Goal: Check status: Check status

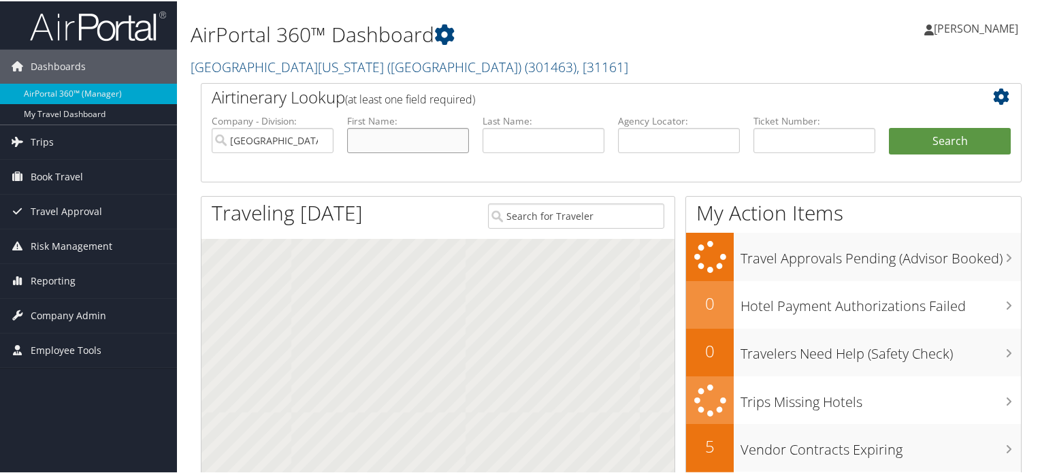
click at [382, 141] on input "text" at bounding box center [408, 139] width 122 height 25
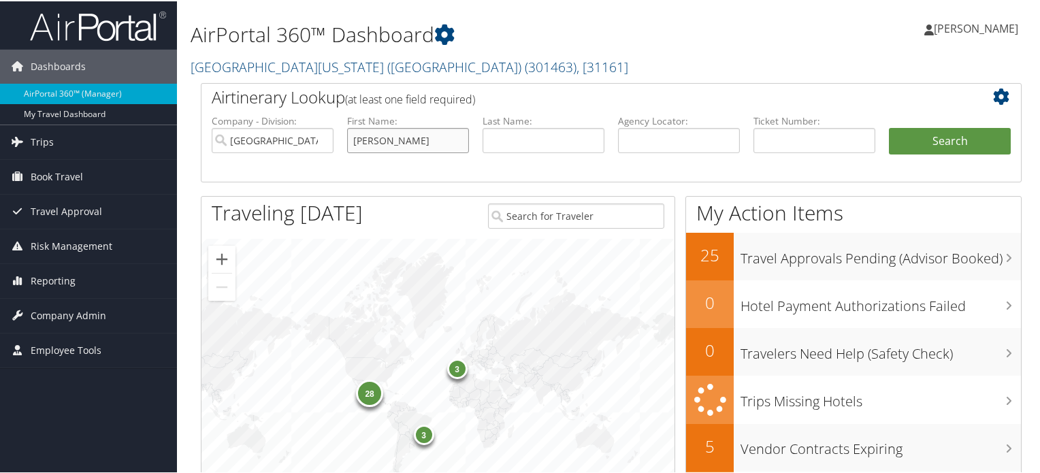
type input "[PERSON_NAME]"
type input "gruzdys"
click at [917, 144] on button "Search" at bounding box center [950, 140] width 122 height 27
